Goal: Task Accomplishment & Management: Manage account settings

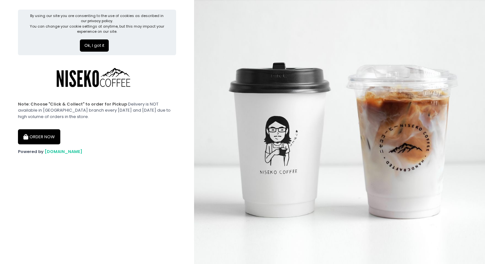
click at [49, 116] on div "Note: Choose "Click & Collect" to order for Pickup Delivery is NOT available in…" at bounding box center [97, 110] width 158 height 19
click at [48, 140] on button "ORDER NOW" at bounding box center [39, 136] width 42 height 15
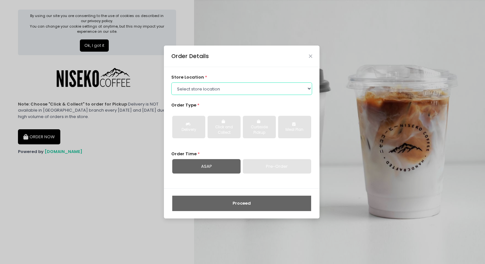
click at [234, 87] on select "Select store location Niseko Coffee Greenhills Niseko Coffee Alabang Town Center" at bounding box center [241, 88] width 141 height 12
select select "645a039fd957f8b56cab6e88"
click at [171, 82] on select "Select store location Niseko Coffee Greenhills Niseko Coffee Alabang Town Center" at bounding box center [241, 88] width 141 height 12
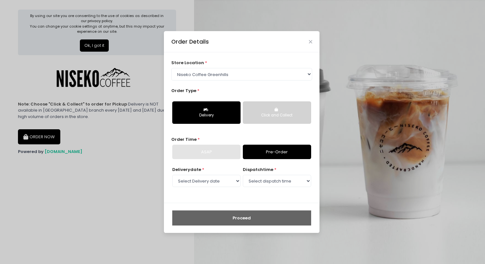
click at [259, 113] on div "Click and Collect" at bounding box center [276, 115] width 59 height 6
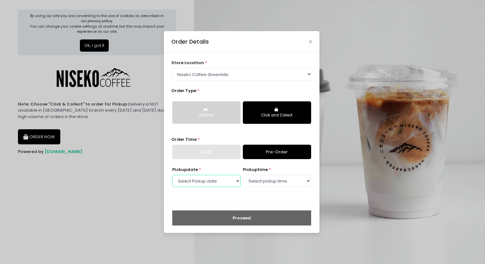
click at [226, 181] on select "Select Pickup date Wednesday, Sep 3rd Thursday, Sep 4th Friday, Sep 5th Saturda…" at bounding box center [206, 181] width 68 height 12
select select "2025-09-03"
click at [172, 175] on select "Select Pickup date Wednesday, Sep 3rd Thursday, Sep 4th Friday, Sep 5th Saturda…" at bounding box center [206, 181] width 68 height 12
select select "11:00"
click at [243, 175] on select "Select pickup time 11:00 AM - 11:30 AM 11:30 AM - 12:00 PM 12:00 PM - 12:30 PM …" at bounding box center [277, 181] width 68 height 12
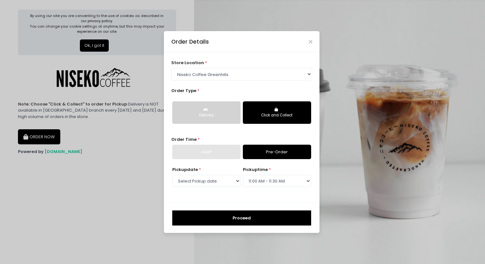
click at [248, 220] on button "Proceed" at bounding box center [241, 217] width 139 height 15
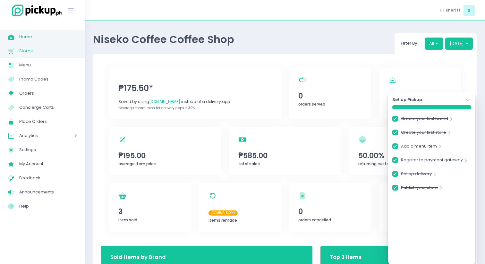
click at [42, 57] on link "Stores Created with Sketch. Stores" at bounding box center [42, 51] width 85 height 14
checkbox input "true"
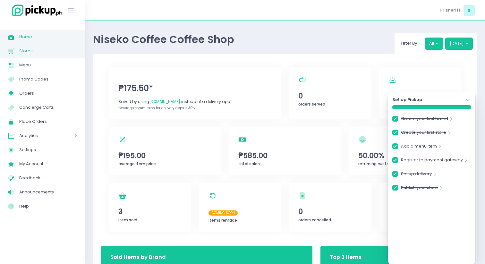
checkbox input "true"
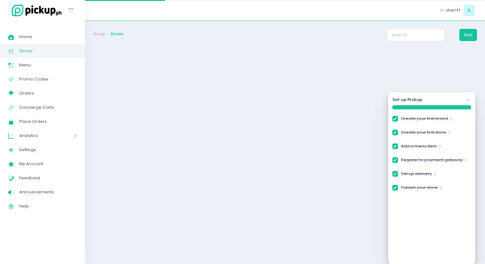
checkbox input "true"
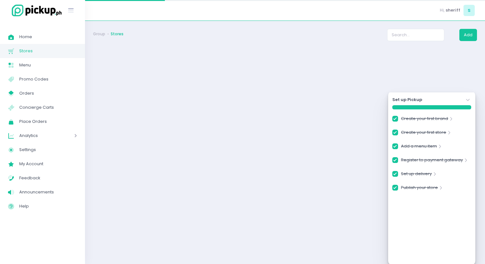
checkbox input "true"
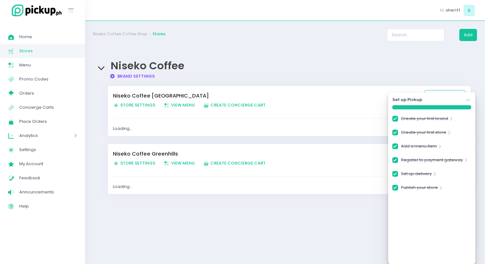
click at [120, 77] on link "Brand Settings Created with Sketch. Brand Settings" at bounding box center [132, 76] width 46 height 6
checkbox input "true"
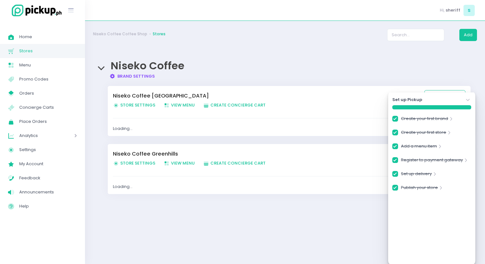
checkbox input "true"
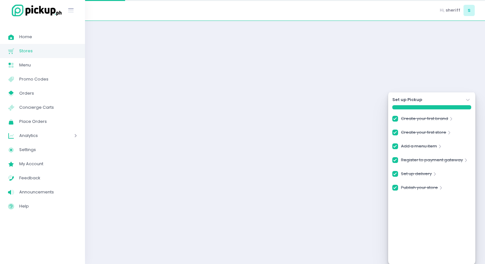
checkbox input "true"
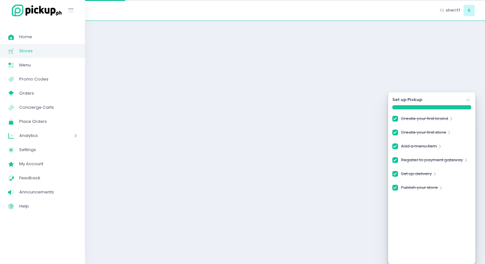
checkbox input "true"
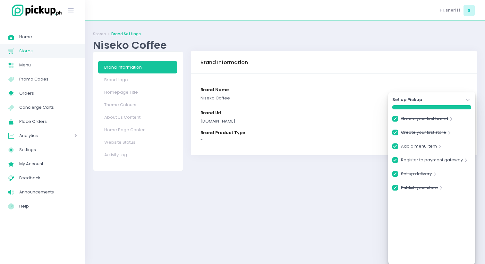
click at [466, 100] on icon "Stockholm-icons / Navigation / Angle-down Created with Sketch." at bounding box center [467, 100] width 6 height 6
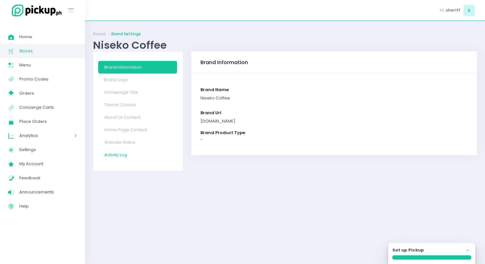
click at [127, 155] on link "Activity Log" at bounding box center [137, 154] width 79 height 12
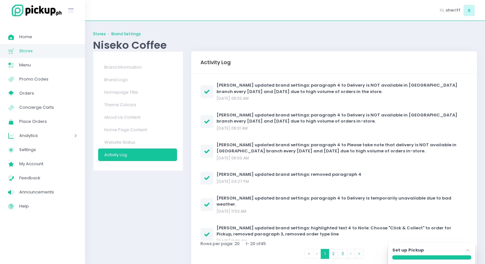
click at [96, 35] on link "Stores" at bounding box center [99, 34] width 13 height 6
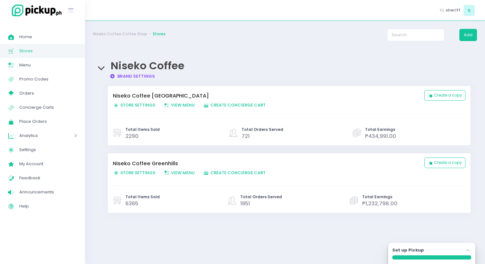
click at [125, 171] on span "Store Settings Created with Sketch. Store Settings" at bounding box center [134, 173] width 42 height 6
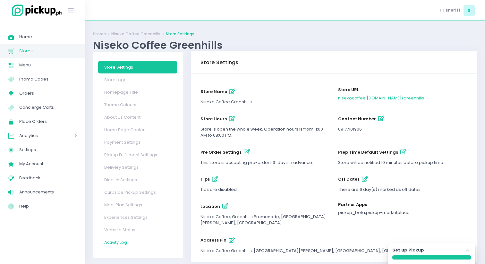
click at [124, 242] on link "Activity Log" at bounding box center [137, 242] width 79 height 12
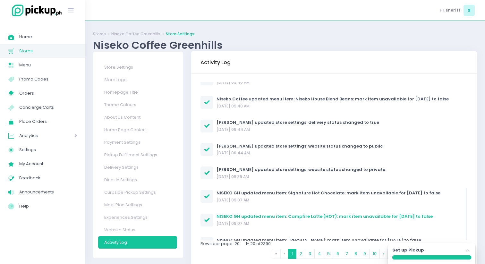
scroll to position [318, 0]
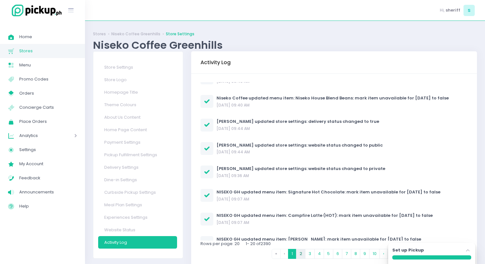
click at [300, 255] on link "2" at bounding box center [301, 254] width 10 height 10
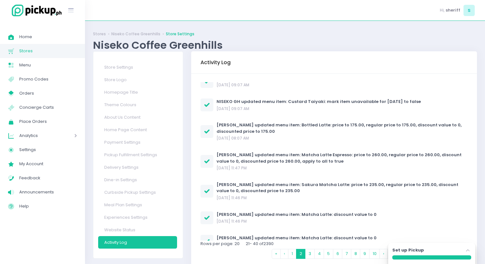
scroll to position [0, 0]
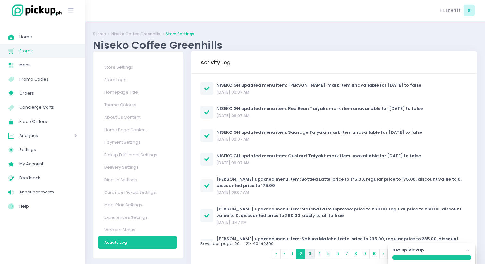
click at [308, 253] on link "3" at bounding box center [310, 254] width 10 height 10
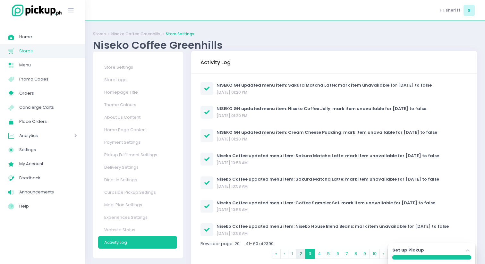
click at [300, 253] on link "2" at bounding box center [301, 254] width 10 height 10
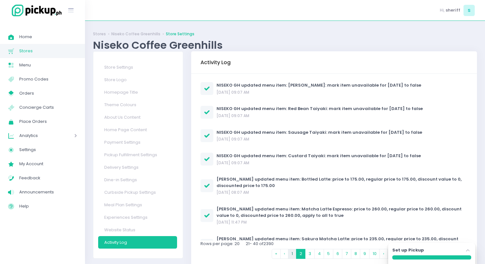
click at [293, 253] on link "1" at bounding box center [292, 254] width 8 height 10
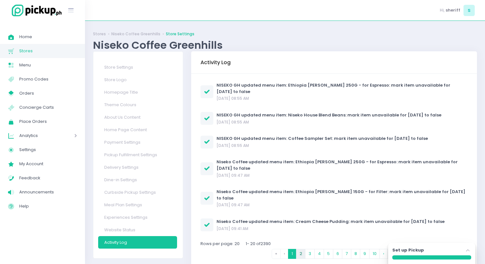
click at [301, 253] on link "2" at bounding box center [301, 254] width 10 height 10
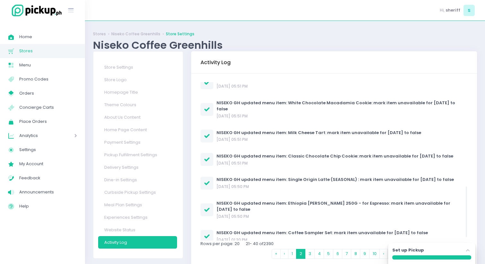
scroll to position [336, 0]
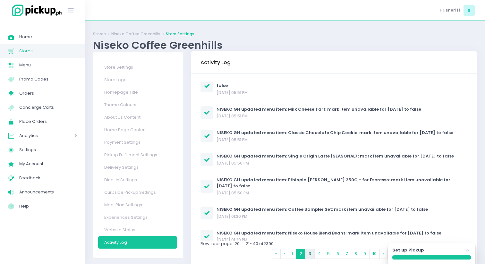
click at [312, 253] on link "3" at bounding box center [310, 254] width 10 height 10
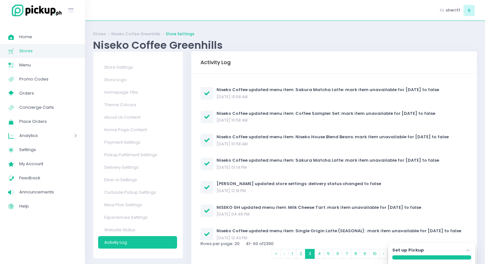
scroll to position [0, 0]
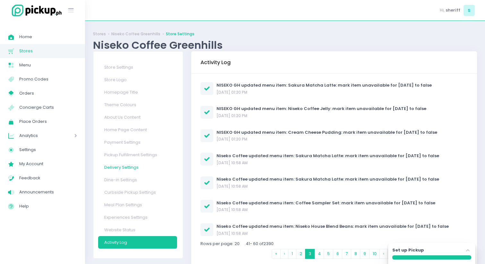
click at [124, 166] on link "Delivery Settings" at bounding box center [137, 167] width 79 height 12
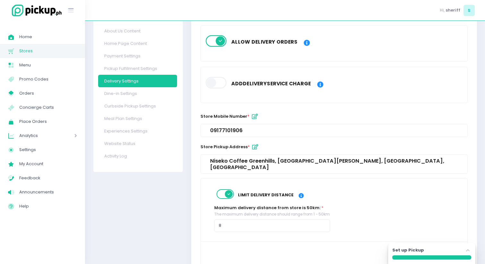
scroll to position [86, 0]
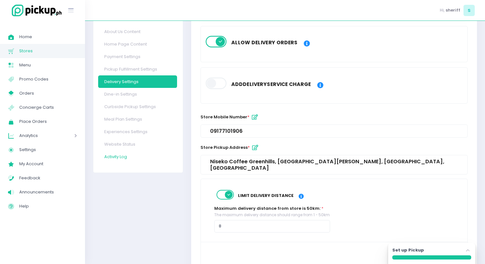
click at [123, 158] on link "Activity Log" at bounding box center [137, 156] width 79 height 12
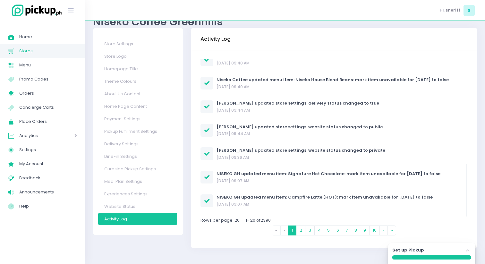
scroll to position [318, 0]
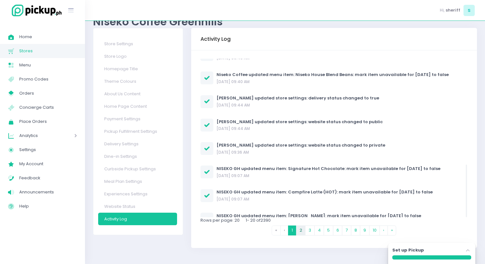
click at [302, 230] on link "2" at bounding box center [301, 230] width 10 height 10
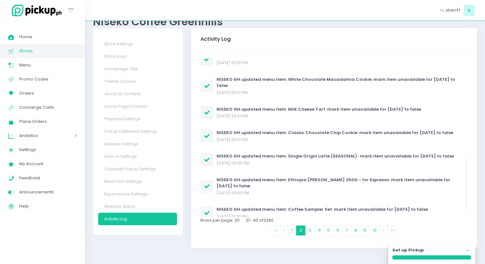
scroll to position [336, 0]
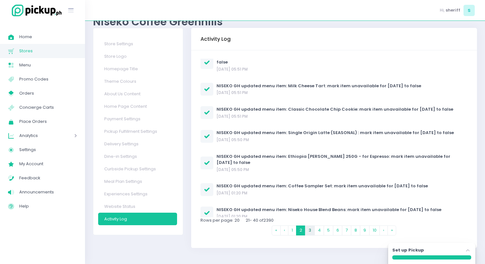
click at [310, 233] on link "3" at bounding box center [310, 230] width 10 height 10
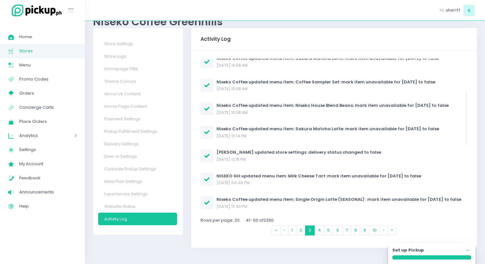
scroll to position [102, 0]
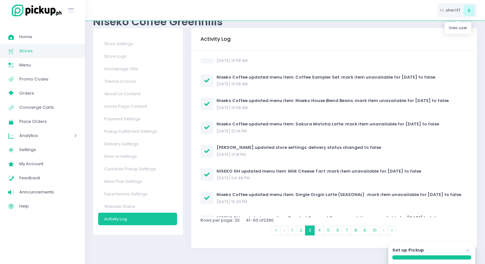
click at [468, 11] on span "s" at bounding box center [468, 10] width 11 height 11
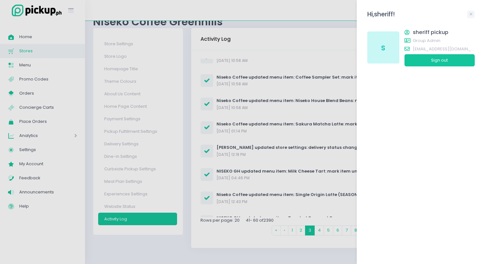
click at [321, 52] on div at bounding box center [242, 132] width 485 height 264
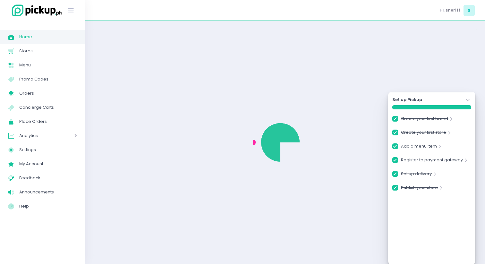
checkbox input "true"
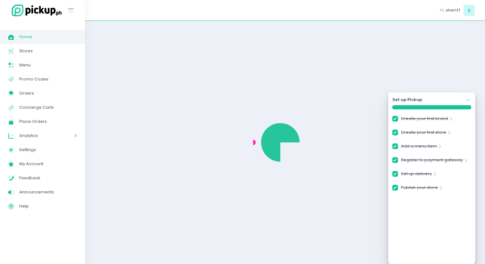
checkbox input "true"
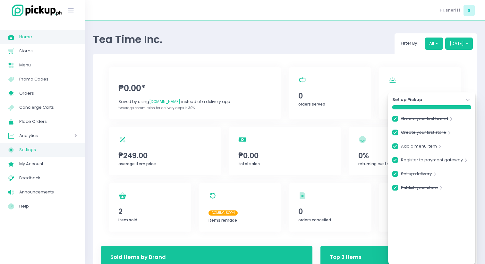
click at [19, 151] on span "Settings Created with Sketch." at bounding box center [13, 149] width 11 height 8
checkbox input "true"
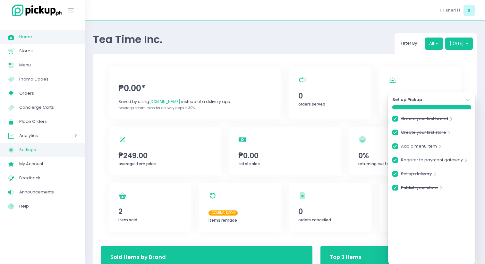
checkbox input "true"
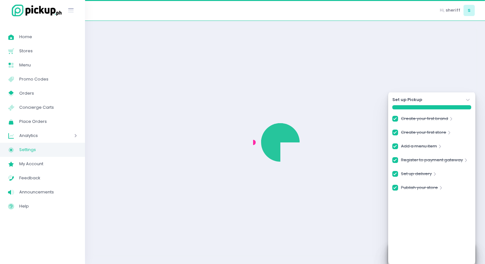
checkbox input "true"
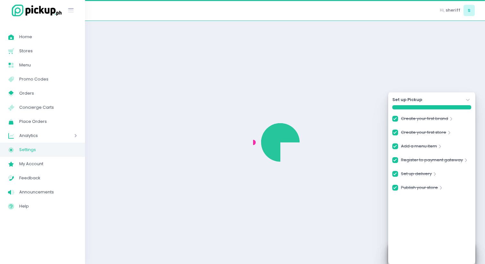
checkbox input "true"
select select "active"
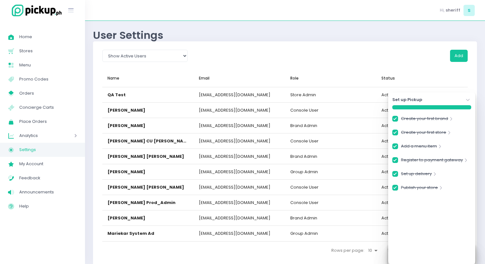
click at [469, 101] on icon "Stockholm-icons / Navigation / Angle-down Created with Sketch." at bounding box center [467, 100] width 6 height 6
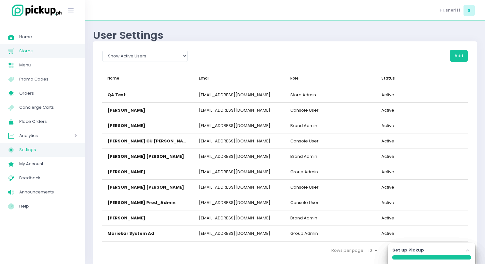
click at [57, 54] on span "Stores" at bounding box center [48, 51] width 58 height 8
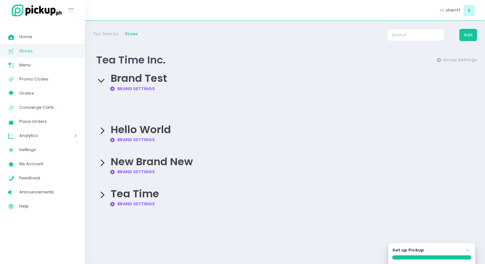
click at [104, 193] on div "Tea Time Brand Settings Created with Sketch. Brand Settings" at bounding box center [285, 194] width 384 height 26
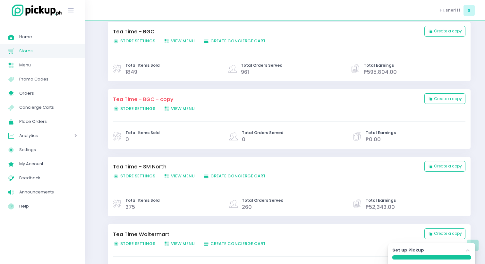
scroll to position [459, 0]
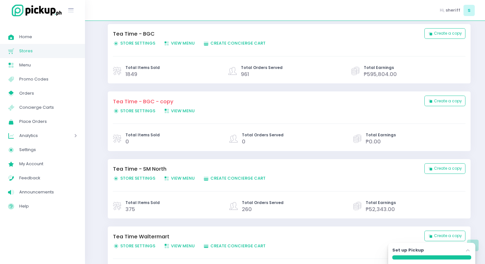
click at [126, 178] on span "Store Settings Created with Sketch. Store Settings" at bounding box center [134, 178] width 42 height 6
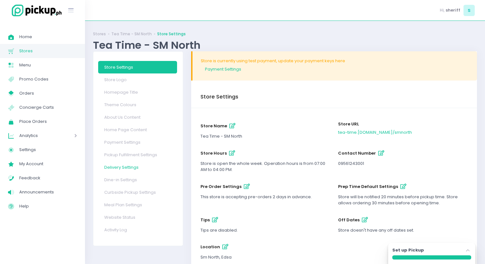
click at [121, 166] on link "Delivery Settings" at bounding box center [137, 167] width 79 height 12
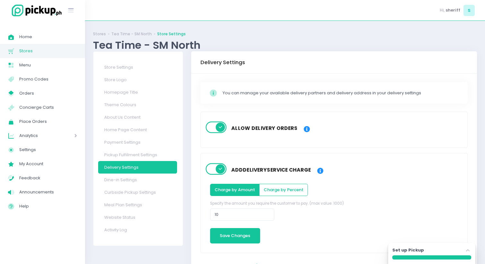
click at [219, 126] on span at bounding box center [216, 127] width 22 height 12
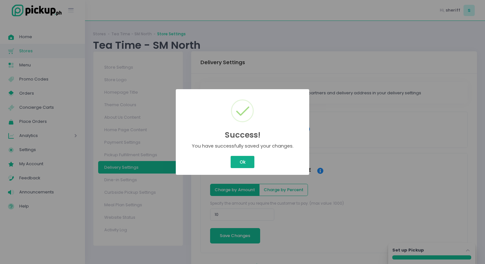
click at [242, 160] on button "Ok" at bounding box center [242, 162] width 24 height 12
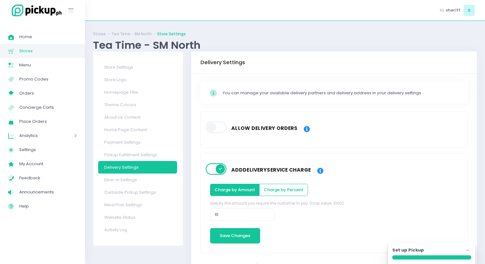
click at [116, 229] on link "Activity Log" at bounding box center [137, 229] width 79 height 12
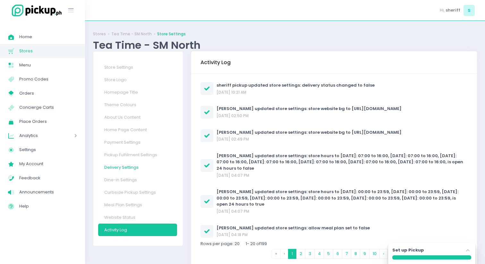
click at [129, 168] on link "Delivery Settings" at bounding box center [137, 167] width 79 height 12
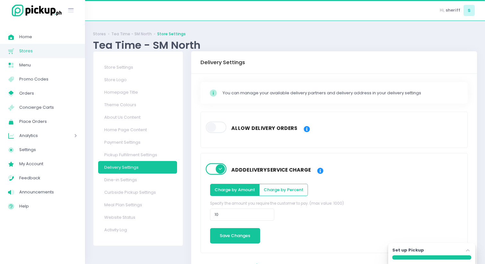
click at [216, 128] on span at bounding box center [216, 127] width 22 height 12
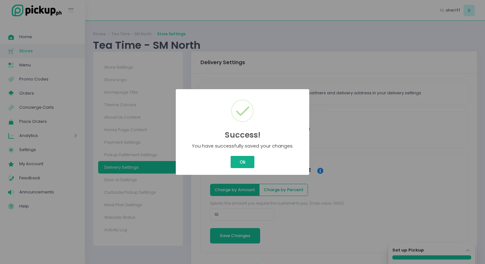
click at [245, 162] on button "Ok" at bounding box center [242, 162] width 24 height 12
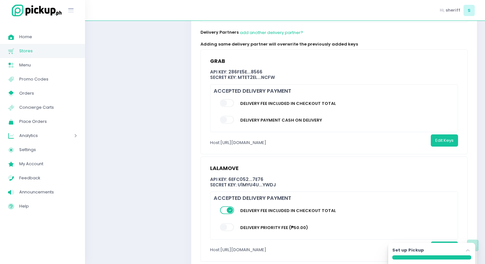
scroll to position [356, 0]
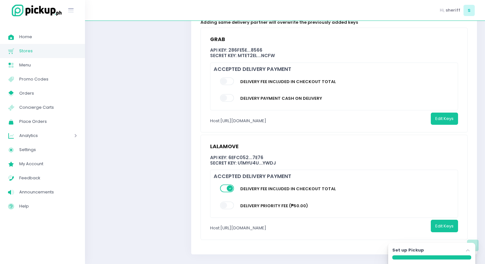
click at [228, 77] on span at bounding box center [227, 81] width 15 height 8
click at [419, 105] on div "grab API Key: 286fe5e ... 8566 Secret Key: mtet2El ... NCFw Accepted Delivery p…" at bounding box center [334, 80] width 266 height 104
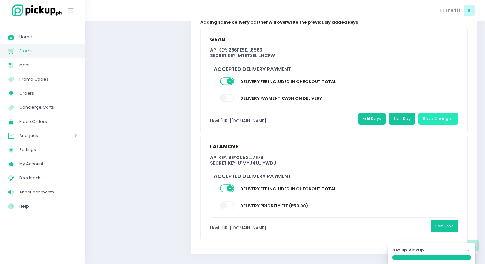
click at [419, 112] on button "Save Changes" at bounding box center [438, 118] width 40 height 12
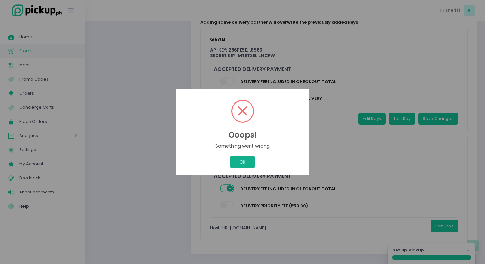
click at [243, 164] on button "OK" at bounding box center [242, 162] width 24 height 12
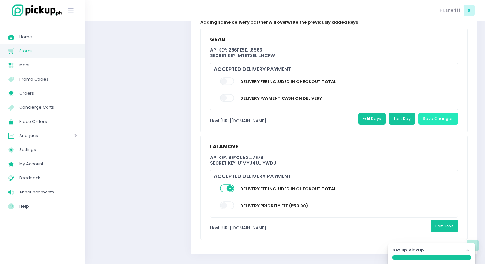
click at [428, 116] on button "Save Changes" at bounding box center [438, 118] width 40 height 12
click at [243, 161] on div "Ooops! × Error Updating delivery keys, please try again Ok Cancel" at bounding box center [242, 132] width 485 height 264
click at [228, 94] on span at bounding box center [227, 98] width 15 height 8
click at [430, 112] on button "Save Changes" at bounding box center [438, 118] width 40 height 12
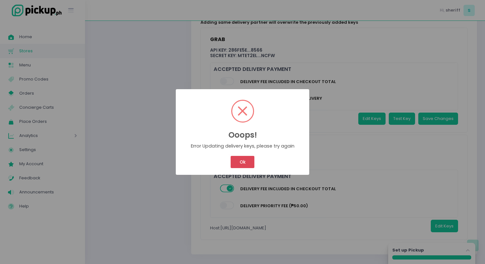
click at [238, 165] on button "Ok" at bounding box center [242, 162] width 24 height 12
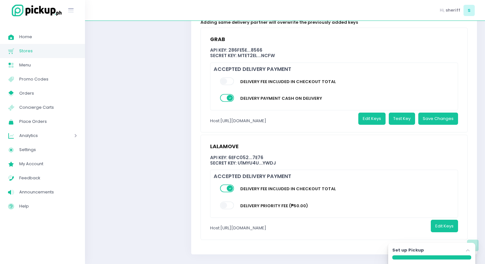
click at [203, 196] on div "lalamove API Key: 6efc052 ... 7e76 Secret Key: u1Myu4U ... yWdJ Accepted Delive…" at bounding box center [334, 187] width 266 height 104
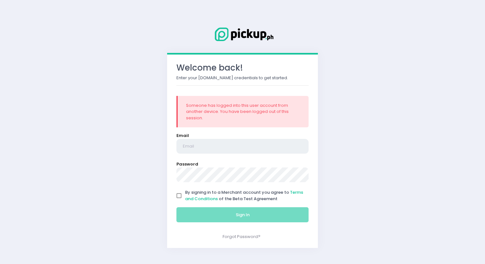
click at [256, 141] on input "email" at bounding box center [242, 146] width 132 height 15
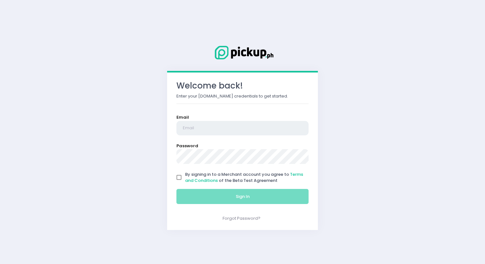
drag, startPoint x: 214, startPoint y: 129, endPoint x: 214, endPoint y: 124, distance: 5.4
click at [214, 129] on input "email" at bounding box center [242, 128] width 132 height 15
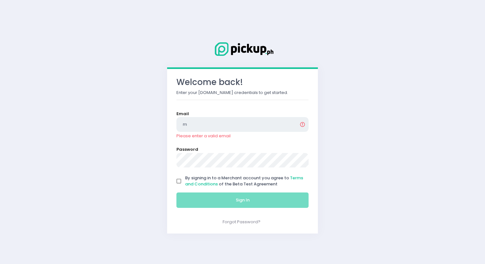
type input "[EMAIL_ADDRESS][DOMAIN_NAME]"
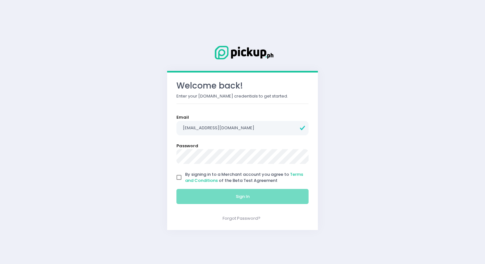
click at [177, 178] on input "By signing in to a Merchant account you agree to Terms and Conditions of the Be…" at bounding box center [179, 177] width 12 height 12
checkbox input "true"
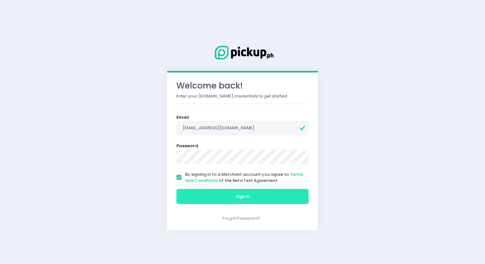
click at [187, 199] on button "Sign In" at bounding box center [242, 196] width 132 height 15
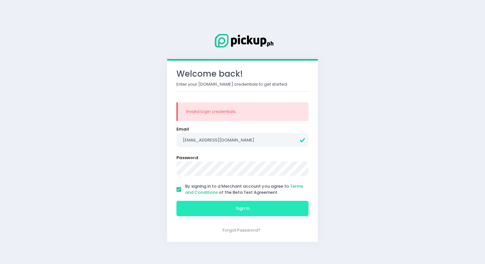
click at [187, 207] on button "Sign In" at bounding box center [242, 208] width 132 height 15
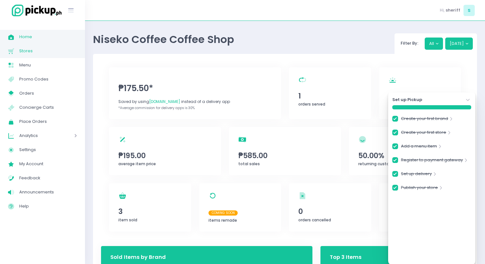
click at [57, 52] on span "Stores" at bounding box center [48, 51] width 58 height 8
checkbox input "true"
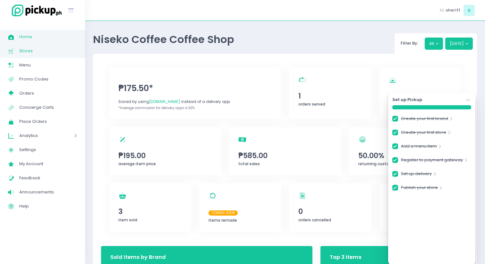
checkbox input "true"
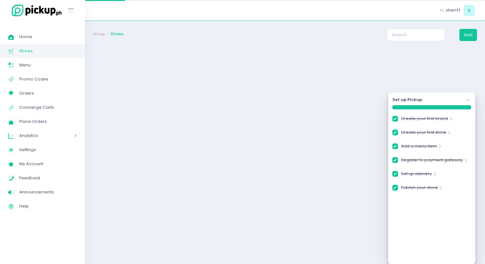
checkbox input "true"
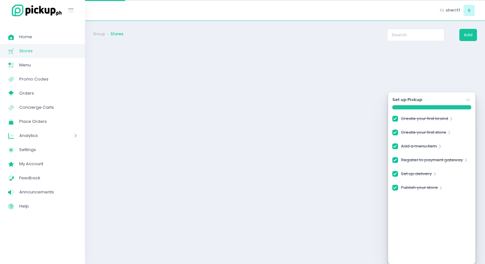
checkbox input "true"
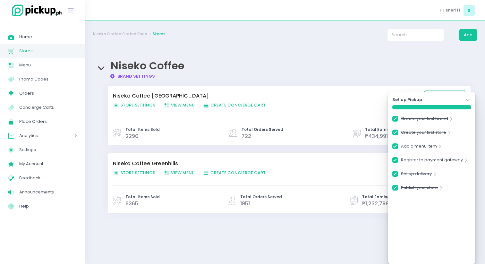
click at [123, 172] on span "Store Settings Created with Sketch. Store Settings" at bounding box center [134, 173] width 42 height 6
checkbox input "true"
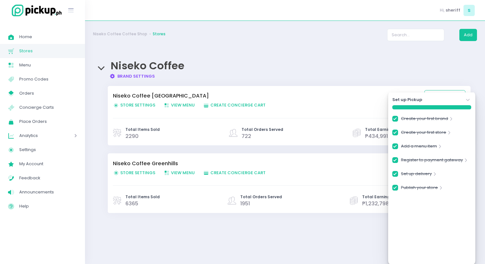
checkbox input "true"
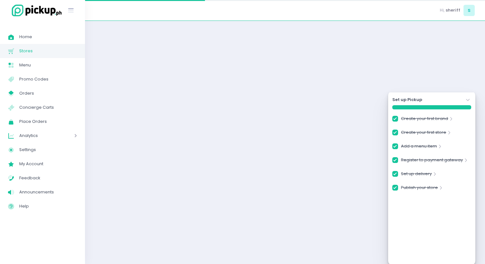
checkbox input "true"
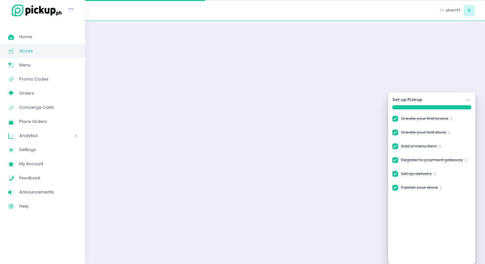
checkbox input "true"
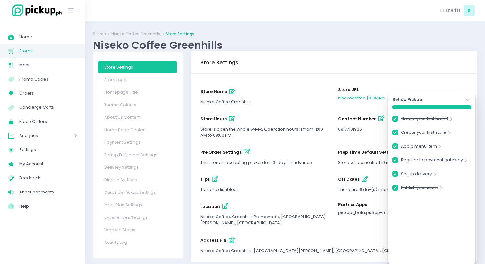
click at [469, 99] on icon "Stockholm-icons / Navigation / Angle-down Created with Sketch." at bounding box center [467, 100] width 6 height 6
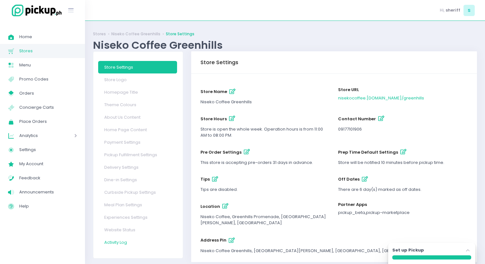
click at [122, 242] on link "Activity Log" at bounding box center [137, 242] width 79 height 12
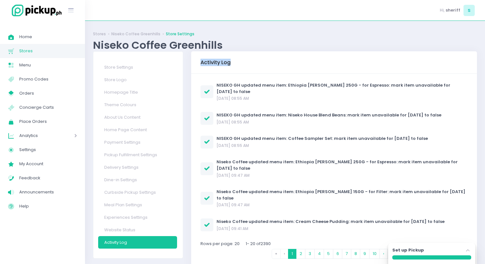
drag, startPoint x: 199, startPoint y: 63, endPoint x: 237, endPoint y: 63, distance: 38.1
click at [238, 63] on div "Activity Log" at bounding box center [334, 62] width 286 height 22
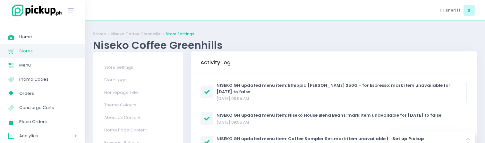
click at [236, 95] on span "[DATE] 08:55 AM" at bounding box center [232, 97] width 32 height 5
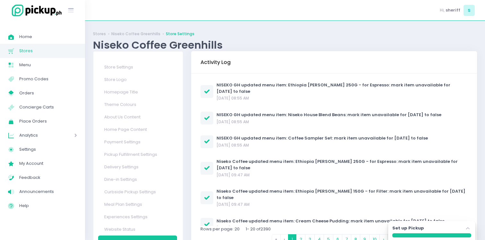
scroll to position [33, 0]
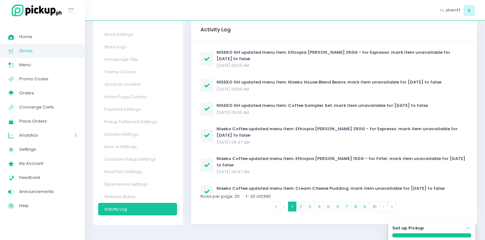
click at [125, 133] on link "Delivery Settings" at bounding box center [137, 134] width 79 height 12
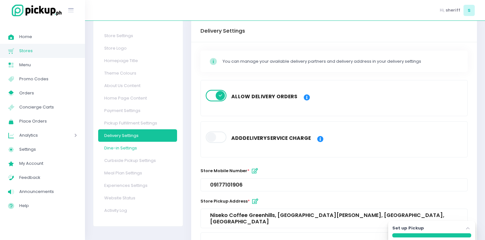
scroll to position [38, 0]
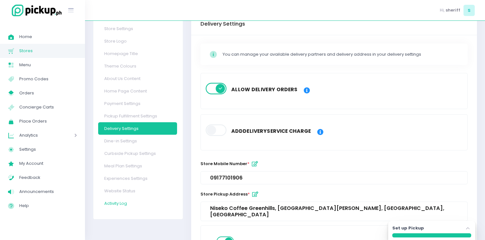
click at [123, 164] on link "Activity Log" at bounding box center [137, 203] width 79 height 12
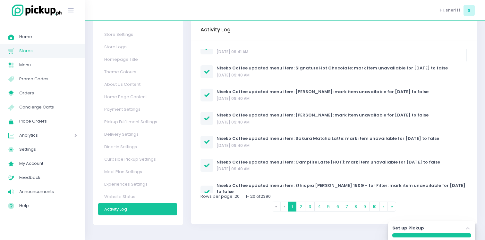
scroll to position [47, 0]
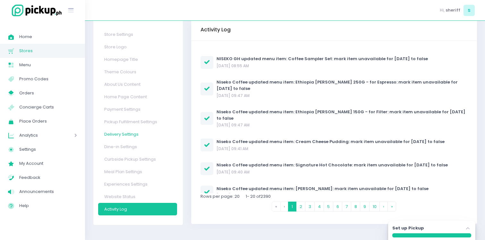
click at [125, 133] on link "Delivery Settings" at bounding box center [137, 134] width 79 height 12
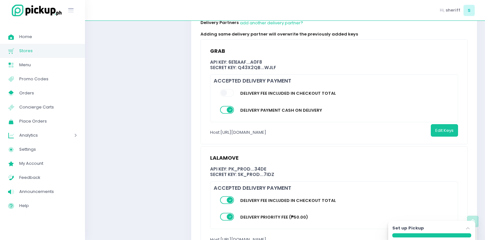
scroll to position [379, 0]
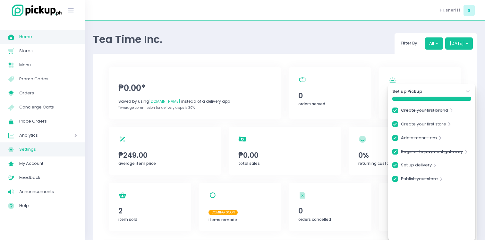
click at [33, 150] on span "Settings" at bounding box center [48, 149] width 58 height 8
checkbox input "true"
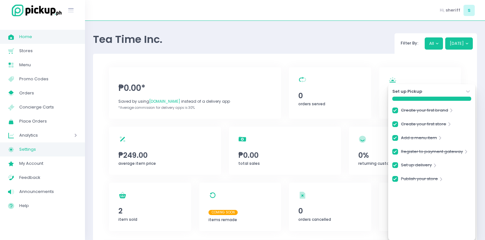
checkbox input "true"
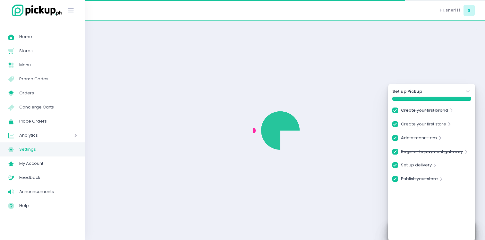
checkbox input "true"
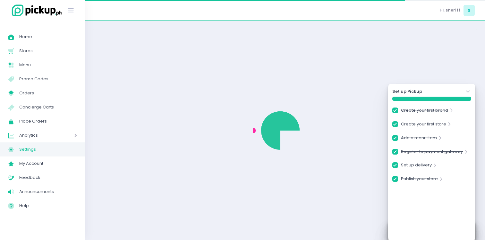
checkbox input "true"
select select "active"
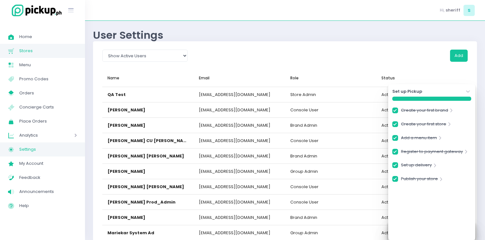
click at [25, 53] on span "Stores" at bounding box center [48, 51] width 58 height 8
checkbox input "true"
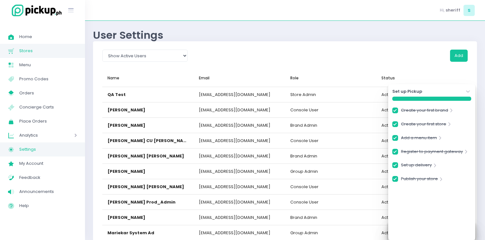
checkbox input "true"
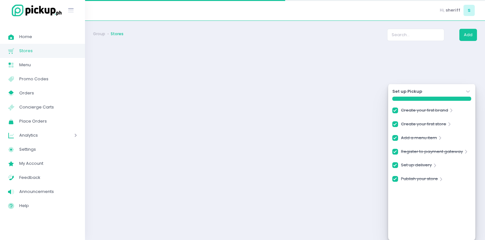
checkbox input "true"
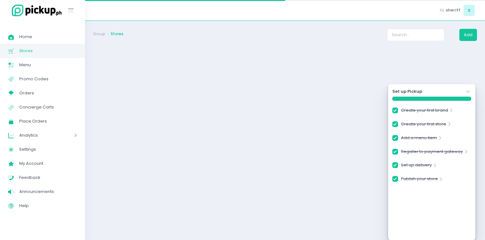
checkbox input "true"
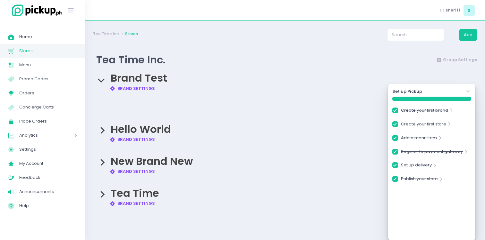
click at [467, 90] on icon "Stockholm-icons / Navigation / Angle-down Created with Sketch." at bounding box center [467, 91] width 6 height 6
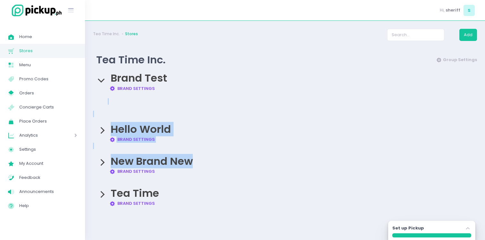
drag, startPoint x: 466, startPoint y: 90, endPoint x: 170, endPoint y: 169, distance: 306.1
click at [180, 165] on div "Brand Test Brand Settings Created with Sketch. Brand Settings Hello World Brand…" at bounding box center [285, 139] width 384 height 147
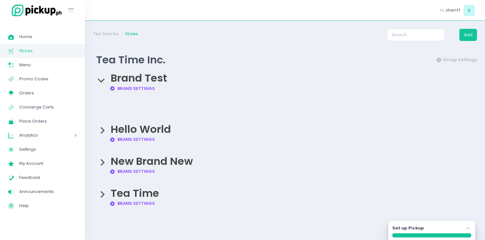
click at [97, 195] on div "Tea Time Brand Settings Created with Sketch. Brand Settings" at bounding box center [285, 194] width 384 height 26
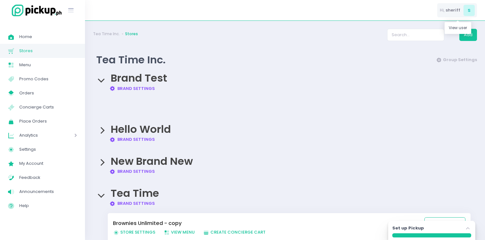
click at [465, 10] on span "s" at bounding box center [468, 10] width 11 height 11
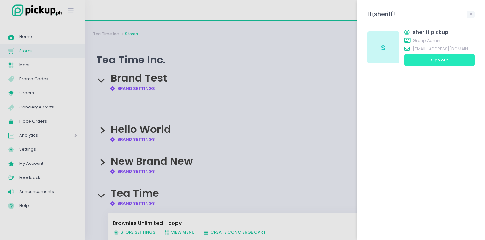
click at [449, 57] on button "Sign out" at bounding box center [439, 60] width 70 height 12
